Goal: Check status: Check status

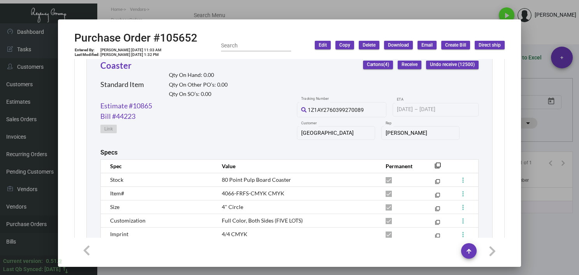
scroll to position [451, 0]
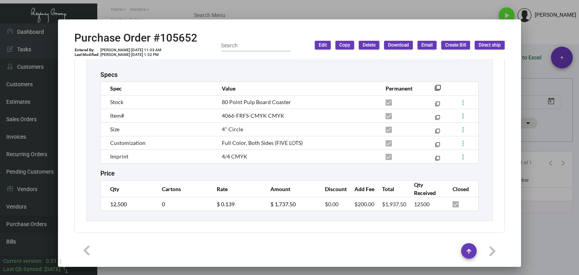
click at [134, 16] on div at bounding box center [289, 137] width 579 height 275
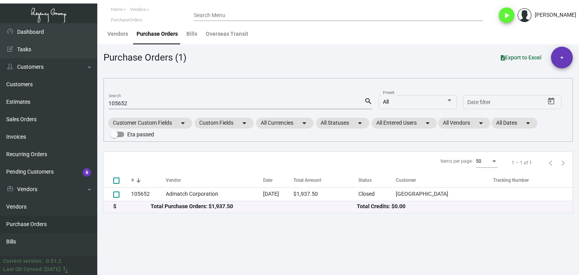
click at [114, 103] on input "105652" at bounding box center [235, 104] width 255 height 6
paste input "[URL][DOMAIN_NAME]"
type input "[URL][DOMAIN_NAME]"
checkbox input "true"
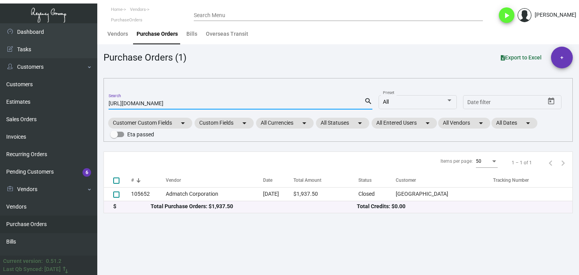
click at [115, 103] on input "[URL][DOMAIN_NAME]" at bounding box center [235, 104] width 255 height 6
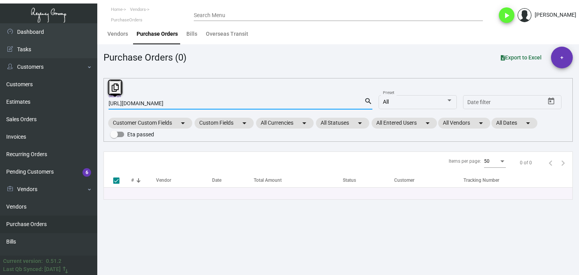
click at [115, 103] on input "[URL][DOMAIN_NAME]" at bounding box center [235, 104] width 255 height 6
type input "://[DOMAIN_NAME][URL]"
click at [115, 103] on input "://[DOMAIN_NAME][URL]" at bounding box center [235, 104] width 255 height 6
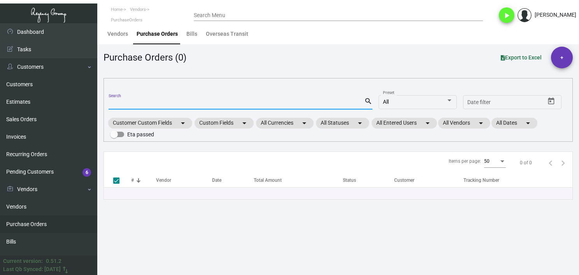
checkbox input "false"
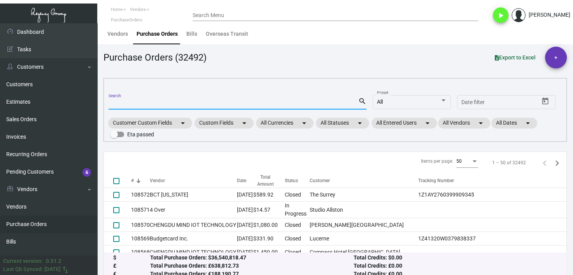
click at [154, 101] on input "Search" at bounding box center [233, 104] width 250 height 6
paste input "108081"
type input "108081"
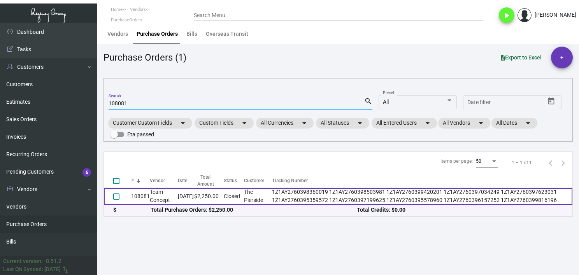
click at [179, 199] on td "[DATE]" at bounding box center [186, 196] width 16 height 17
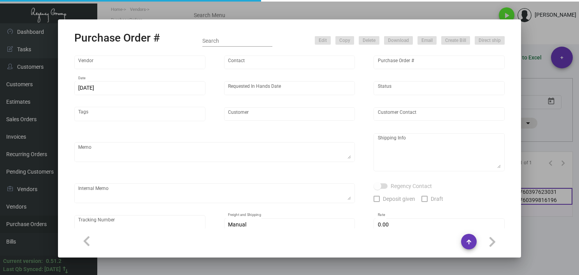
type input "Team Concept"
type input "[PERSON_NAME]"
type input "108081"
type input "[DATE]"
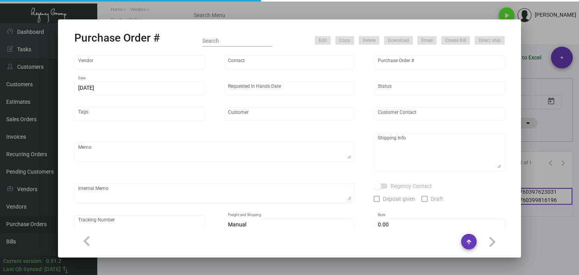
type input "The Pierside"
type input "[PERSON_NAME]"
type textarea "Reorder - Purchase Order #105473 / Please reach out to SH for UPS labels."
type textarea "Regency Group LA [STREET_ADDRESS]"
type textarea "Label provided to vendor to ship to LA Warehouse. UPS Ground Cost $94.40"
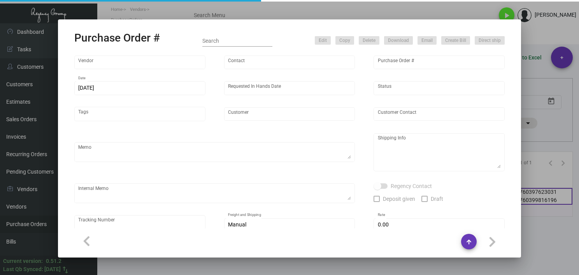
type textarea "1Z1AY2760398360019 1Z1AY2760398503981 1Z1AY2760399420201 1Z1AY2760397034249 1Z1…"
type input "$ 0.00"
type input "United States Dollar $"
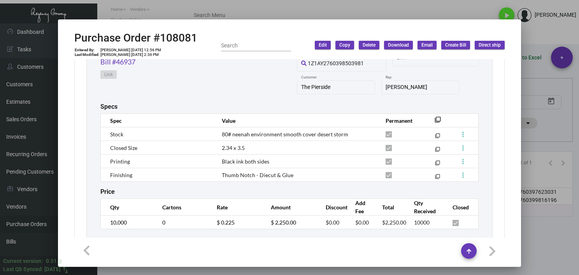
scroll to position [446, 0]
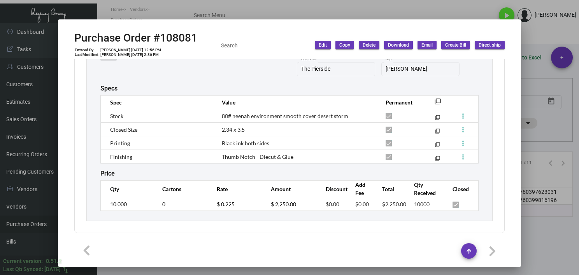
click at [534, 237] on div at bounding box center [289, 137] width 579 height 275
